Goal: Information Seeking & Learning: Learn about a topic

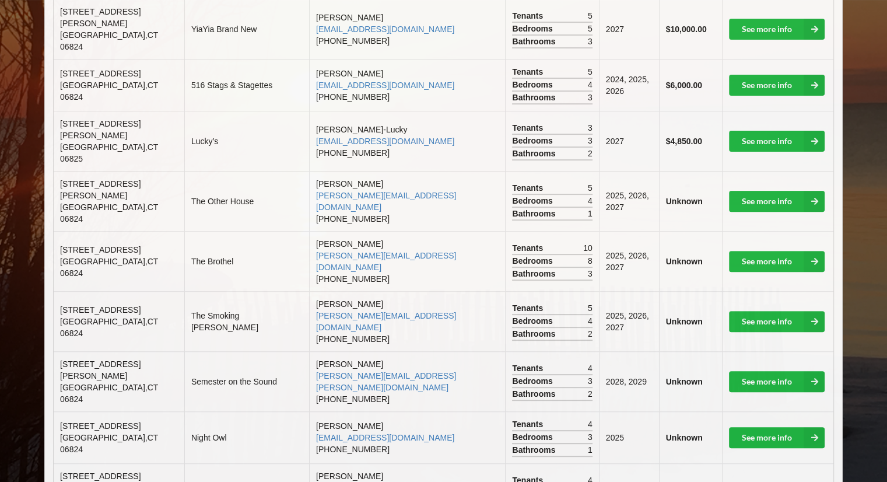
scroll to position [356, 0]
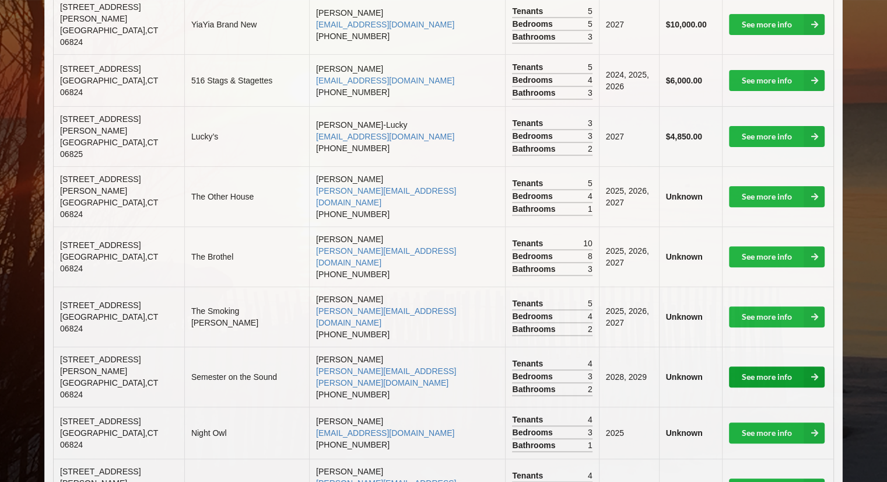
click at [737, 366] on link "See more info" at bounding box center [777, 376] width 96 height 21
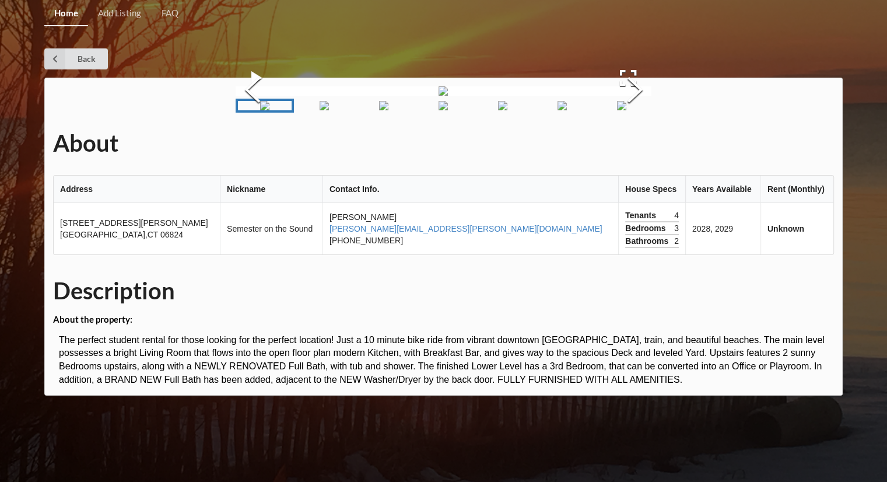
scroll to position [83, 0]
click at [617, 110] on img "Go to Slide 7" at bounding box center [621, 105] width 9 height 9
click at [266, 110] on img "Go to Slide 1" at bounding box center [264, 105] width 9 height 9
drag, startPoint x: 57, startPoint y: 285, endPoint x: 130, endPoint y: 305, distance: 75.7
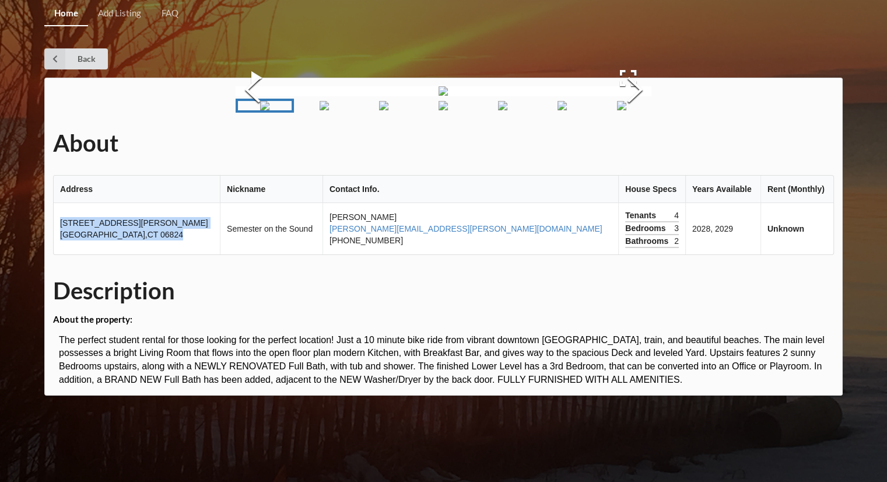
click at [130, 254] on td "[STREET_ADDRESS][PERSON_NAME]" at bounding box center [137, 228] width 166 height 51
copy td "[STREET_ADDRESS][PERSON_NAME]"
click at [651, 144] on button "Next Slide" at bounding box center [634, 92] width 33 height 106
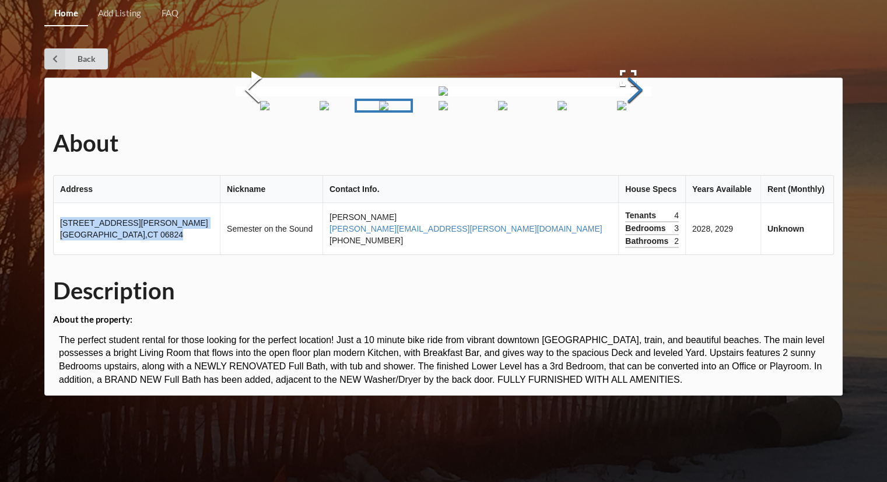
click at [651, 144] on button "Next Slide" at bounding box center [634, 92] width 33 height 106
